Goal: Transaction & Acquisition: Purchase product/service

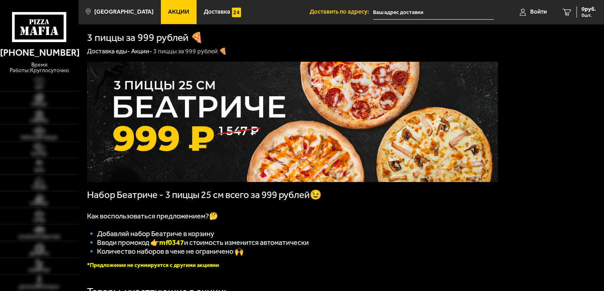
type input "[STREET_ADDRESS]"
click at [49, 104] on span "Пицца" at bounding box center [39, 104] width 79 height 4
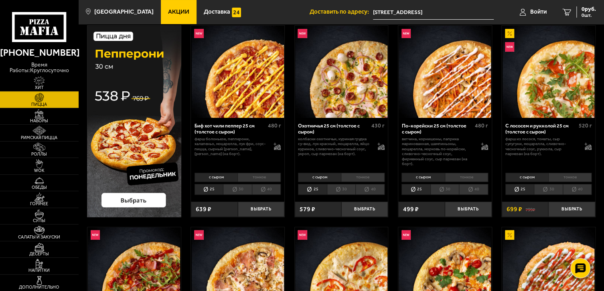
scroll to position [80, 0]
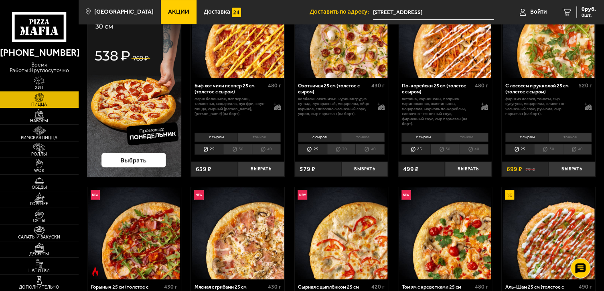
click at [135, 159] on img at bounding box center [134, 81] width 94 height 192
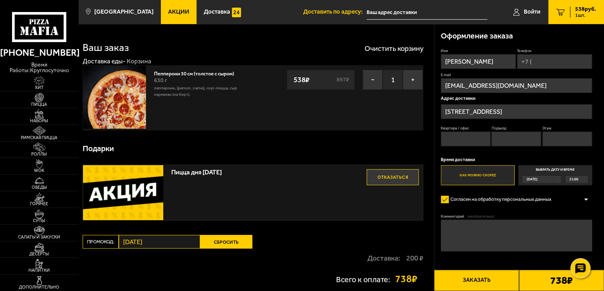
click at [182, 74] on link "Пепперони 30 см (толстое с сыром)" at bounding box center [197, 73] width 87 height 8
click at [178, 74] on link "Пепперони 30 см (толстое с сыром)" at bounding box center [197, 73] width 87 height 8
click at [41, 103] on span "Пицца" at bounding box center [39, 104] width 79 height 4
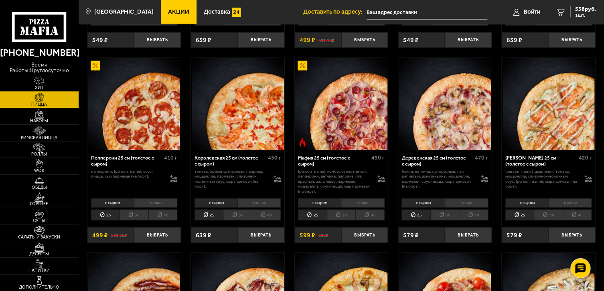
scroll to position [802, 0]
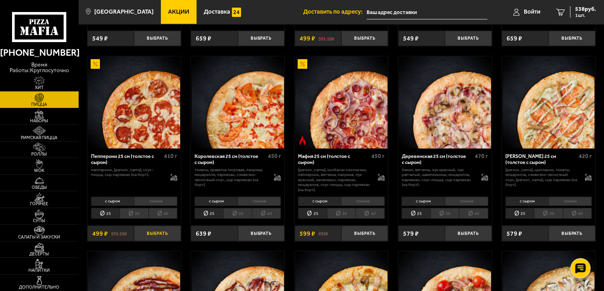
click at [158, 231] on button "Выбрать" at bounding box center [157, 233] width 47 height 15
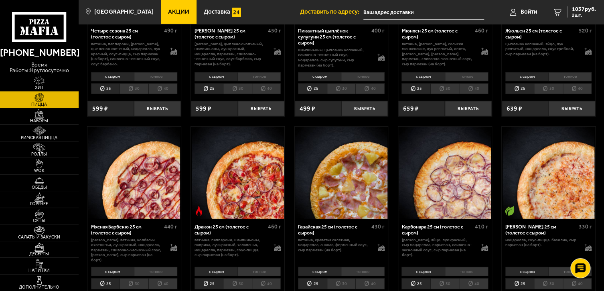
scroll to position [1404, 0]
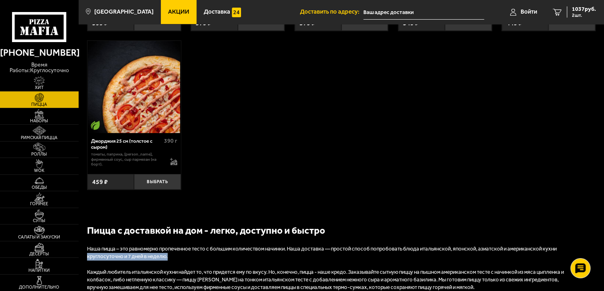
drag, startPoint x: 603, startPoint y: 251, endPoint x: 606, endPoint y: 239, distance: 12.3
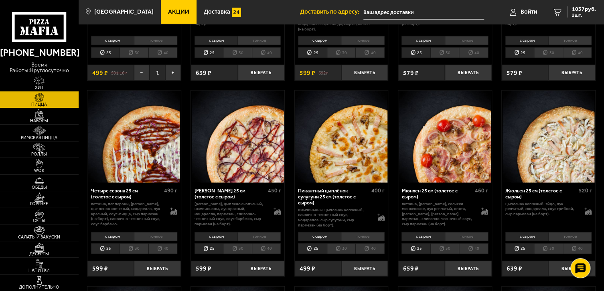
scroll to position [977, 0]
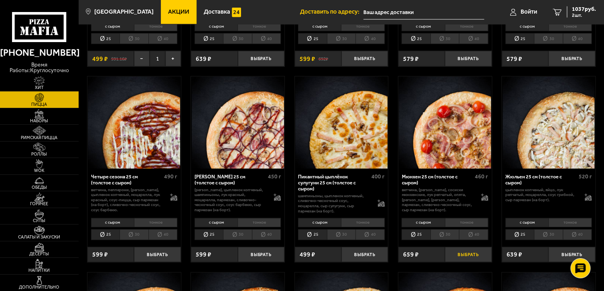
click at [468, 254] on button "Выбрать" at bounding box center [468, 254] width 47 height 15
click at [38, 199] on img at bounding box center [39, 197] width 24 height 9
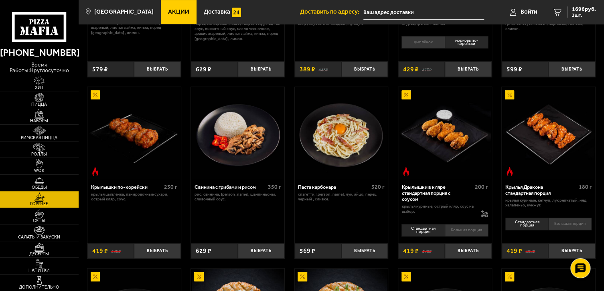
scroll to position [401, 0]
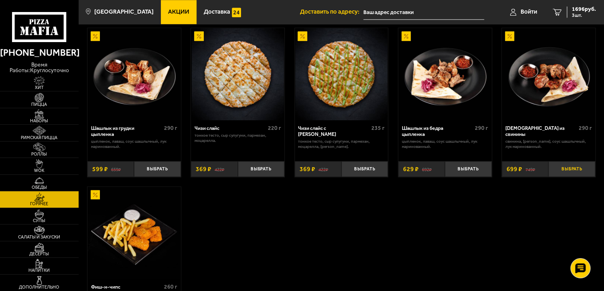
click at [564, 164] on button "Выбрать" at bounding box center [571, 168] width 47 height 15
click at [51, 154] on span "Роллы" at bounding box center [39, 154] width 79 height 4
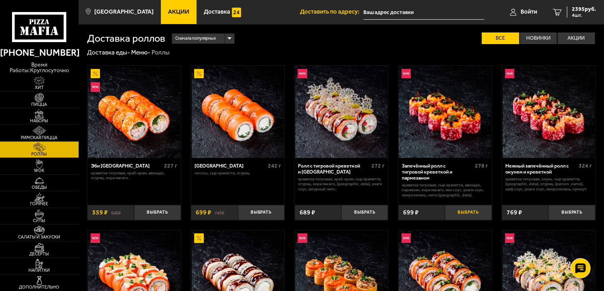
click at [457, 211] on button "Выбрать" at bounding box center [468, 212] width 47 height 15
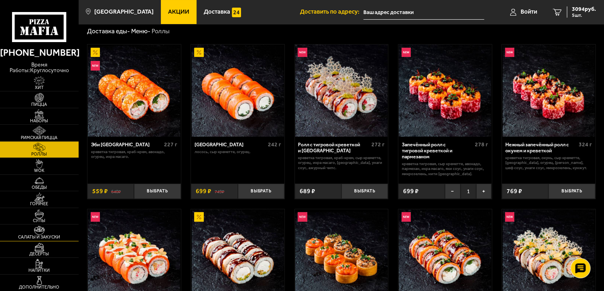
scroll to position [40, 0]
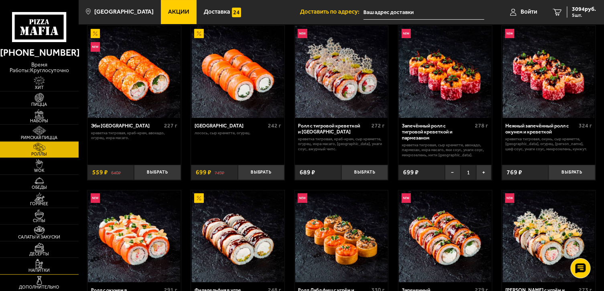
click at [35, 268] on span "Напитки" at bounding box center [39, 270] width 79 height 4
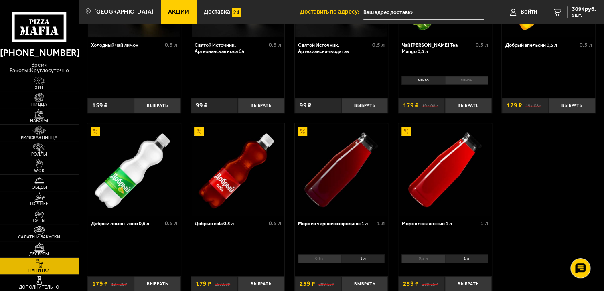
scroll to position [281, 0]
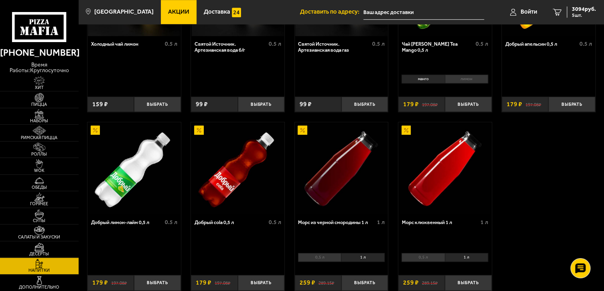
click at [432, 257] on li "0,5 л" at bounding box center [423, 257] width 43 height 9
click at [458, 281] on button "Выбрать" at bounding box center [468, 282] width 47 height 15
click at [53, 286] on span "Дополнительно" at bounding box center [39, 287] width 79 height 4
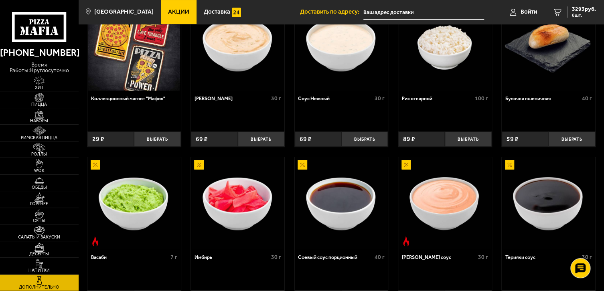
scroll to position [80, 0]
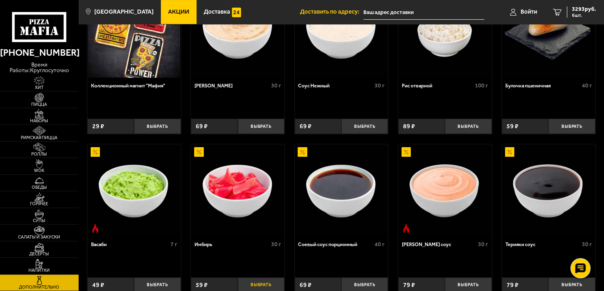
click at [265, 284] on button "Выбрать" at bounding box center [261, 285] width 47 height 15
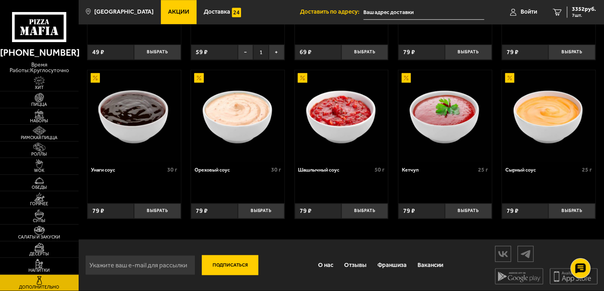
scroll to position [73, 0]
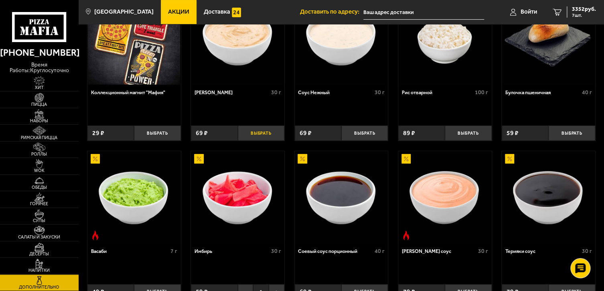
click at [255, 134] on button "Выбрать" at bounding box center [261, 133] width 47 height 15
click at [578, 10] on span "3421 руб." at bounding box center [584, 9] width 24 height 6
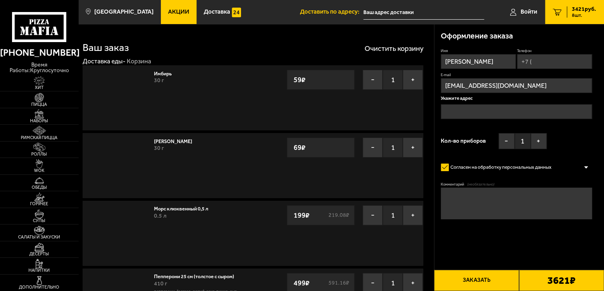
type input "[STREET_ADDRESS]"
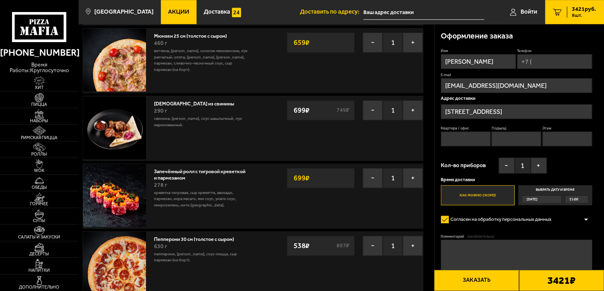
scroll to position [321, 0]
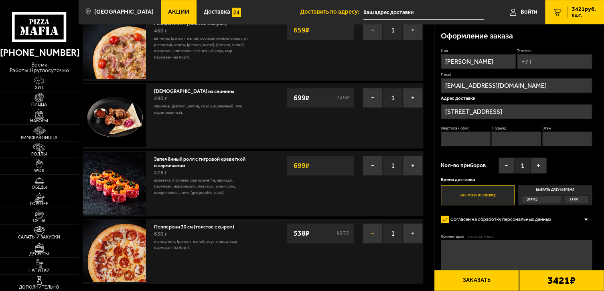
click at [374, 230] on button "−" at bounding box center [373, 233] width 20 height 20
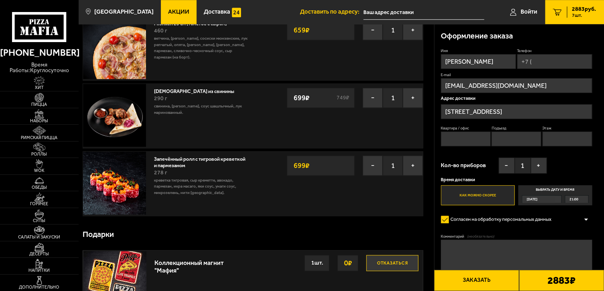
click at [388, 263] on button "Отказаться" at bounding box center [392, 263] width 52 height 16
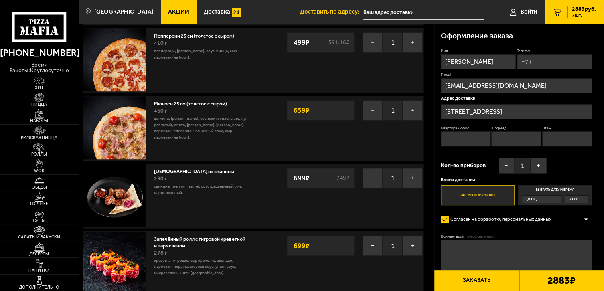
scroll to position [0, 0]
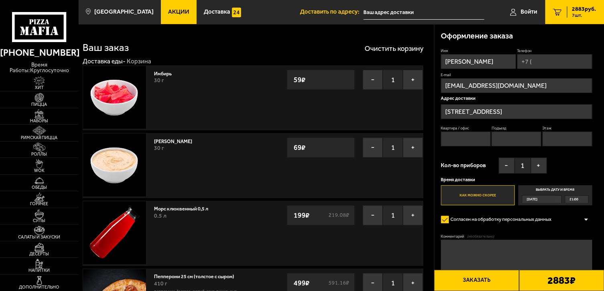
click at [547, 63] on input "Телефон" at bounding box center [554, 61] width 75 height 15
type input "[PHONE_NUMBER]"
click at [473, 138] on input "Квартира / офис" at bounding box center [466, 139] width 50 height 15
type input "296"
click at [501, 140] on input "Подъезд" at bounding box center [516, 139] width 50 height 15
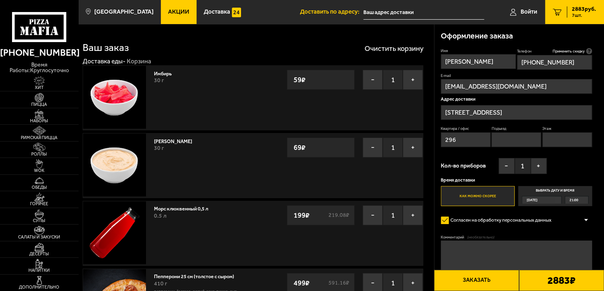
type input "9"
click at [554, 141] on input "Этаж" at bounding box center [567, 139] width 50 height 15
type input "2"
click at [508, 166] on button "−" at bounding box center [507, 166] width 16 height 16
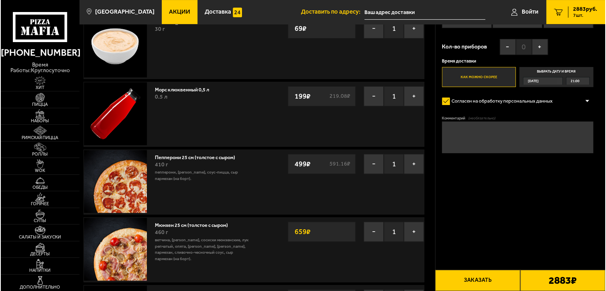
scroll to position [120, 0]
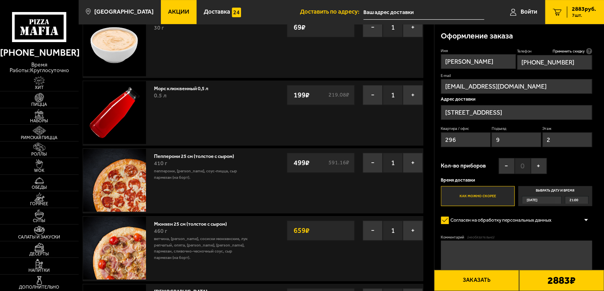
click at [481, 282] on button "Заказать" at bounding box center [476, 280] width 85 height 21
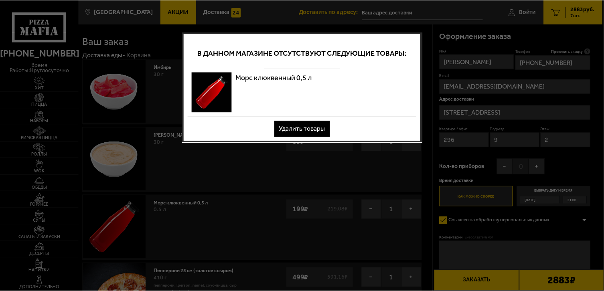
scroll to position [0, 0]
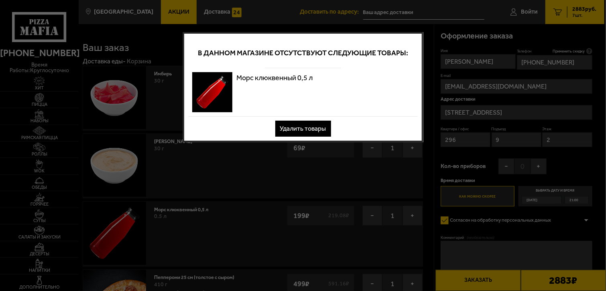
click at [314, 129] on button "Удалить товары" at bounding box center [303, 129] width 56 height 16
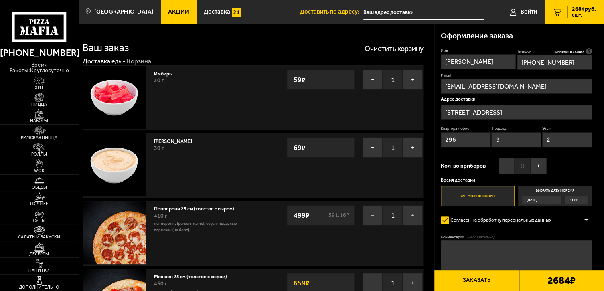
click at [481, 281] on button "Заказать" at bounding box center [476, 280] width 85 height 21
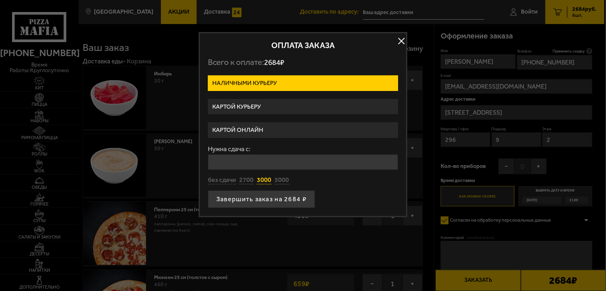
click at [267, 178] on button "3000" at bounding box center [264, 180] width 14 height 9
type input "3000"
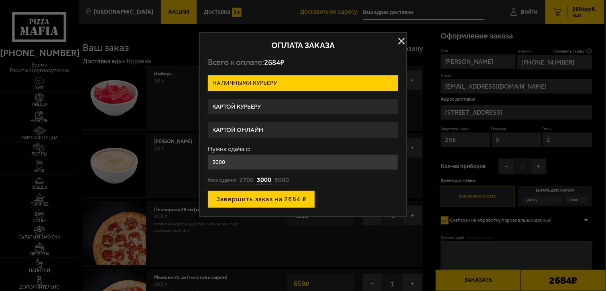
click at [263, 199] on button "Завершить заказ на 2684 ₽" at bounding box center [261, 200] width 107 height 18
